Goal: Register for event/course

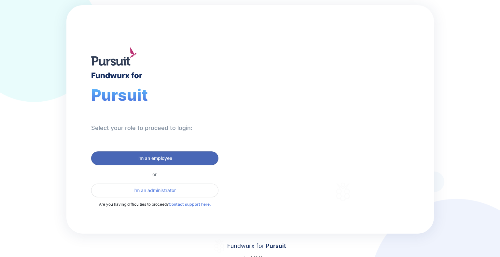
click at [138, 156] on span "I'm an employee" at bounding box center [154, 158] width 35 height 7
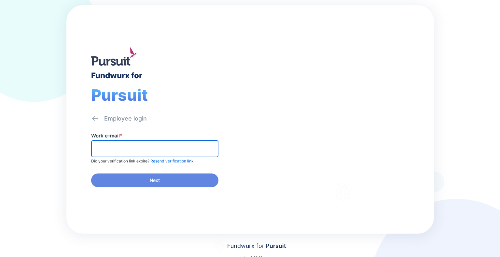
click at [139, 152] on input "text" at bounding box center [154, 149] width 121 height 10
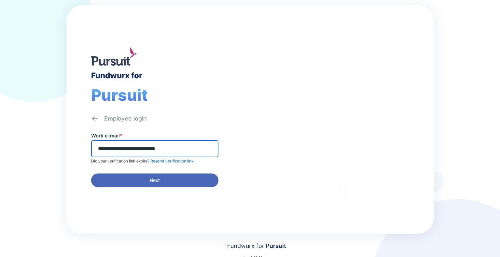
type input "**********"
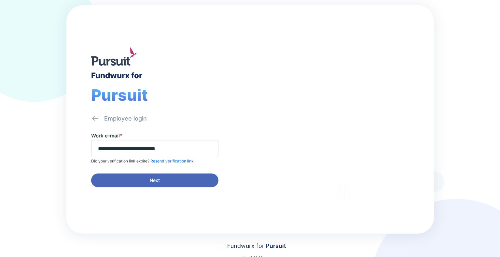
click at [150, 175] on button "Next" at bounding box center [154, 181] width 127 height 14
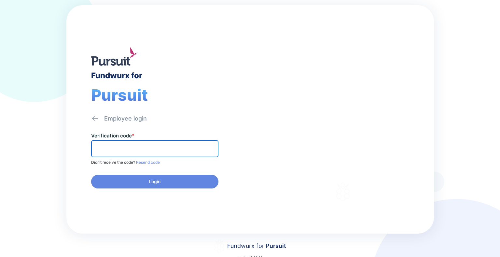
click at [194, 146] on input "text" at bounding box center [154, 149] width 121 height 10
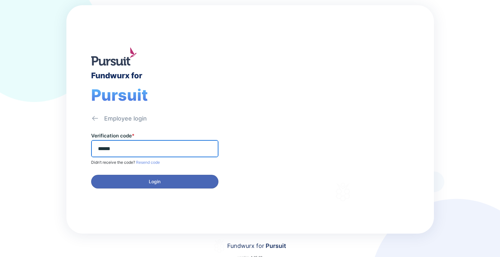
type input "******"
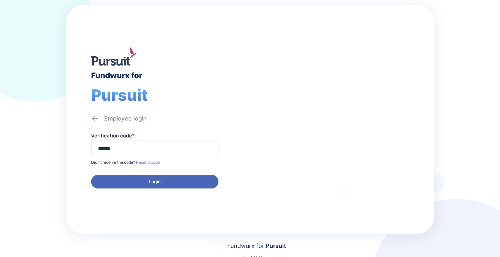
click at [181, 175] on button "Login" at bounding box center [154, 182] width 127 height 14
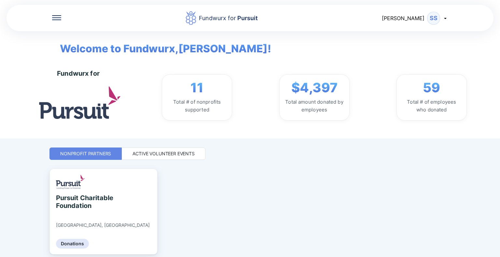
click at [180, 156] on div "Active Volunteer Events" at bounding box center [163, 154] width 62 height 7
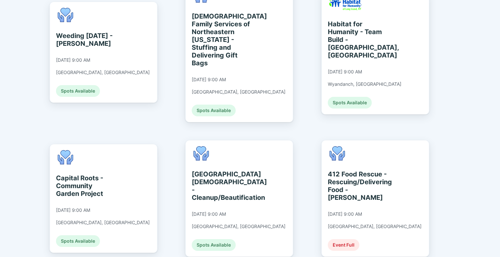
scroll to position [188, 0]
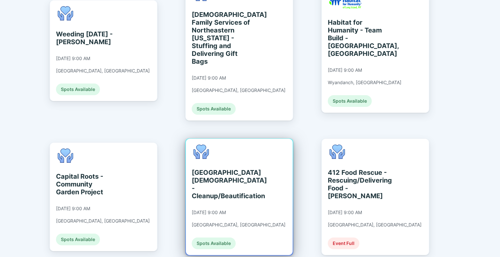
click at [213, 171] on div "[GEOGRAPHIC_DATA][DEMOGRAPHIC_DATA] - Cleanup/Beautification" at bounding box center [222, 184] width 60 height 31
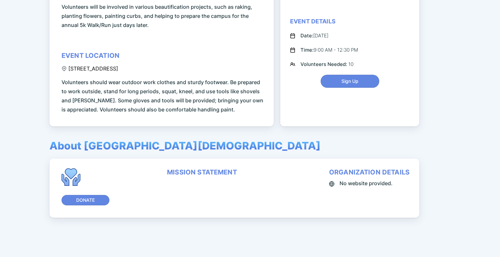
scroll to position [36, 0]
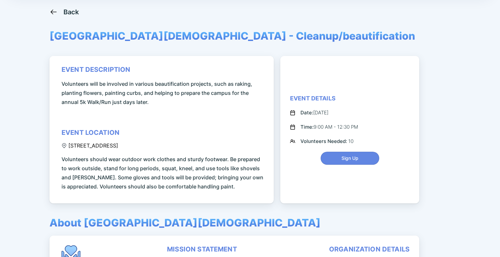
click at [52, 11] on icon at bounding box center [53, 11] width 6 height 5
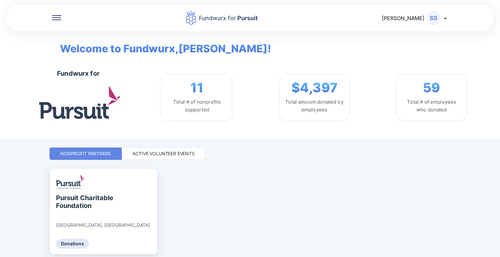
scroll to position [25, 0]
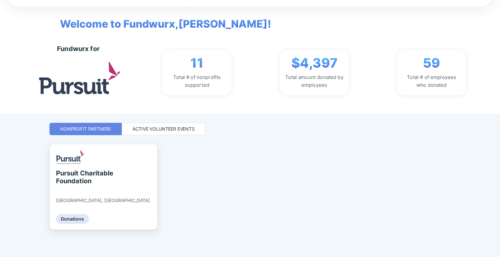
click at [178, 124] on div "Active Volunteer Events" at bounding box center [164, 129] width 84 height 12
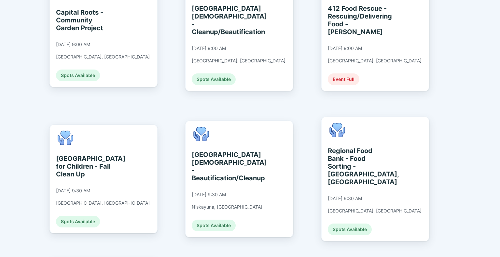
scroll to position [352, 0]
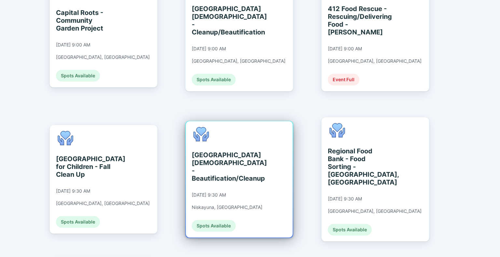
click at [232, 199] on div "[GEOGRAPHIC_DATA][DEMOGRAPHIC_DATA] - Beautification/Cleanup [DATE] 9:30 AM Nis…" at bounding box center [227, 179] width 71 height 105
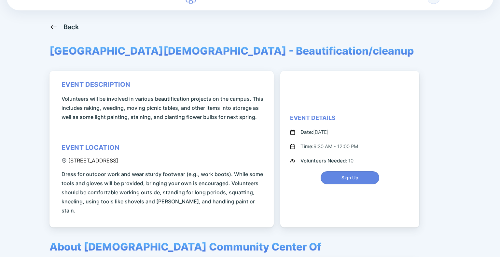
scroll to position [16, 0]
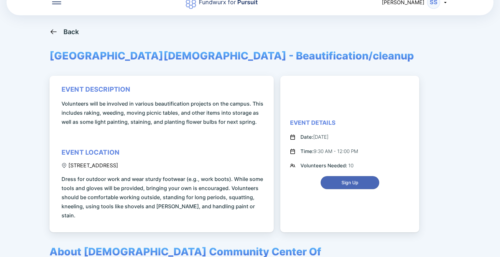
click at [347, 180] on span "Sign Up" at bounding box center [349, 183] width 17 height 7
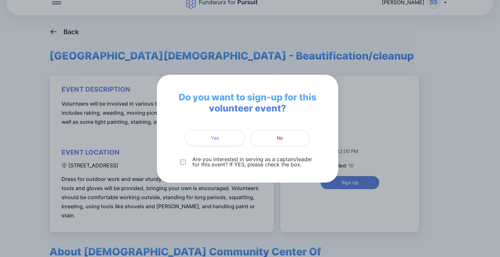
click at [214, 131] on button "Yes" at bounding box center [215, 138] width 60 height 16
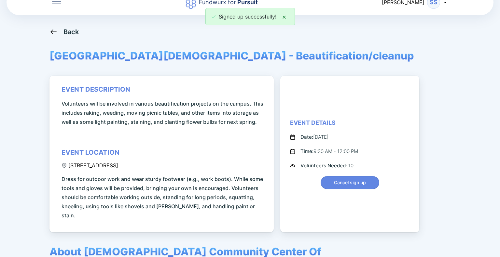
click at [56, 35] on icon at bounding box center [53, 32] width 8 height 8
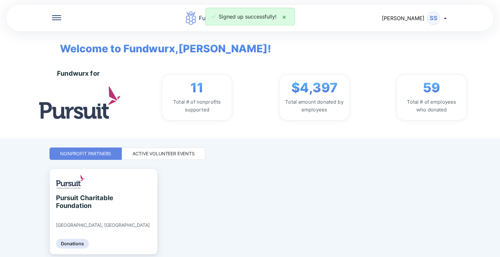
scroll to position [25, 0]
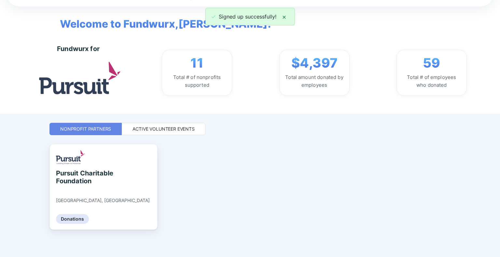
click at [181, 132] on div "Active Volunteer Events" at bounding box center [164, 129] width 84 height 12
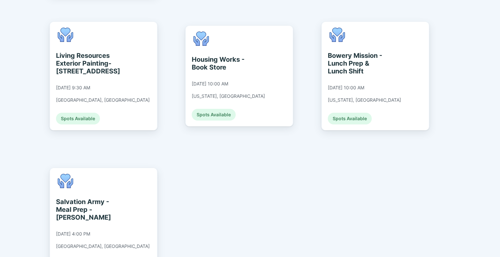
scroll to position [750, 0]
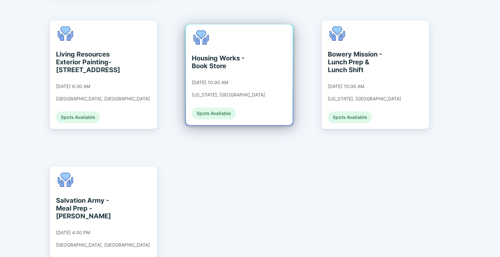
click at [204, 54] on div "Housing Works - Book Store" at bounding box center [222, 62] width 60 height 16
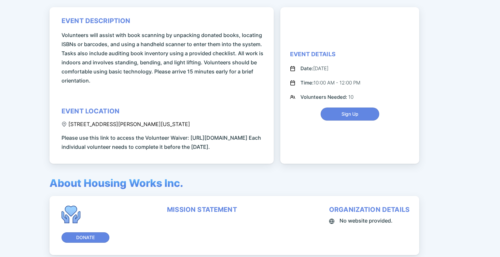
scroll to position [131, 0]
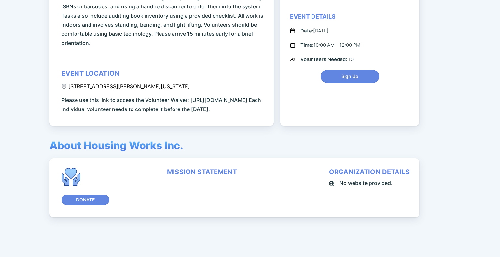
click at [183, 174] on div "mission statement" at bounding box center [202, 172] width 70 height 8
drag, startPoint x: 85, startPoint y: 142, endPoint x: 191, endPoint y: 138, distance: 106.8
click at [191, 138] on div "event description Volunteers will assist with book scanning by unpacking donate…" at bounding box center [234, 93] width 370 height 248
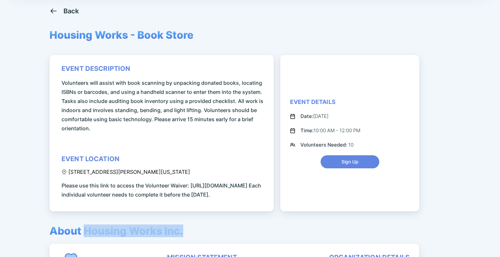
scroll to position [0, 0]
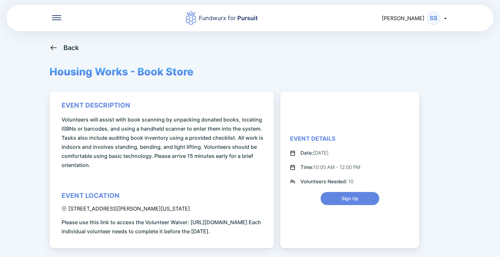
click at [55, 49] on icon at bounding box center [53, 48] width 8 height 8
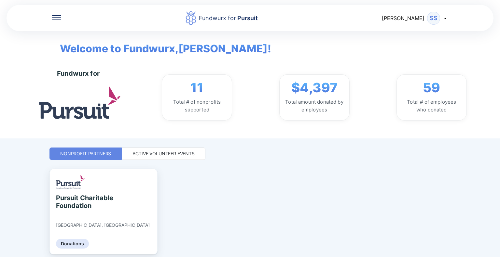
click at [439, 16] on div "SS" at bounding box center [433, 18] width 13 height 13
click at [188, 151] on div "Active Volunteer Events" at bounding box center [163, 154] width 62 height 7
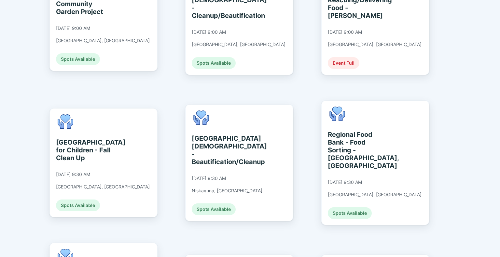
scroll to position [369, 0]
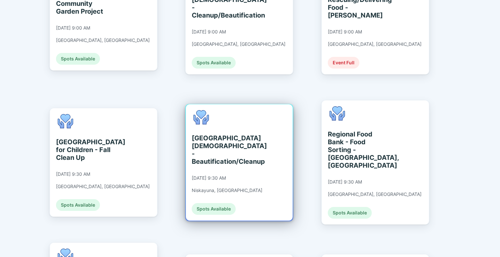
click at [203, 134] on div "[GEOGRAPHIC_DATA][DEMOGRAPHIC_DATA] - Beautification/Cleanup" at bounding box center [222, 149] width 60 height 31
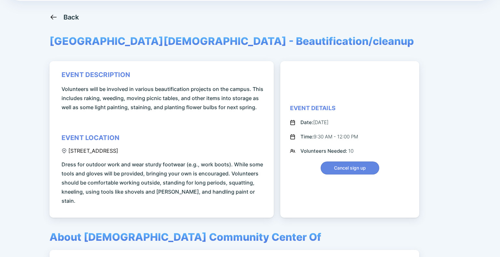
scroll to position [30, 0]
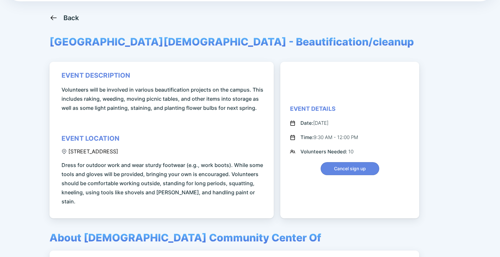
drag, startPoint x: 69, startPoint y: 150, endPoint x: 167, endPoint y: 153, distance: 98.3
click at [118, 153] on div "[STREET_ADDRESS]" at bounding box center [89, 151] width 57 height 7
click at [171, 67] on div "event description Volunteers will be involved in various beautification project…" at bounding box center [161, 140] width 224 height 157
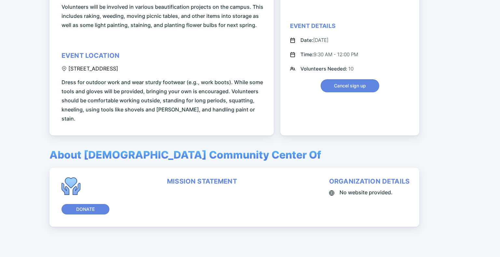
scroll to position [0, 0]
